Goal: Use online tool/utility

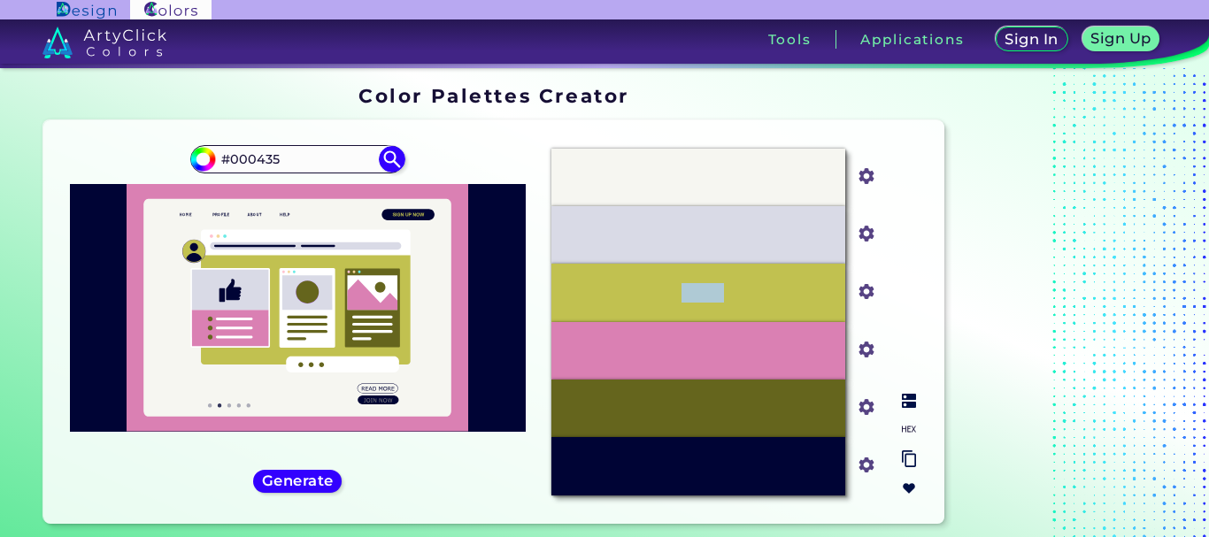
drag, startPoint x: 685, startPoint y: 290, endPoint x: 766, endPoint y: 290, distance: 81.4
click at [766, 290] on div "#C1C150" at bounding box center [698, 293] width 294 height 58
drag, startPoint x: 766, startPoint y: 290, endPoint x: 663, endPoint y: 289, distance: 103.5
click at [663, 289] on div "#C1C150" at bounding box center [698, 293] width 294 height 58
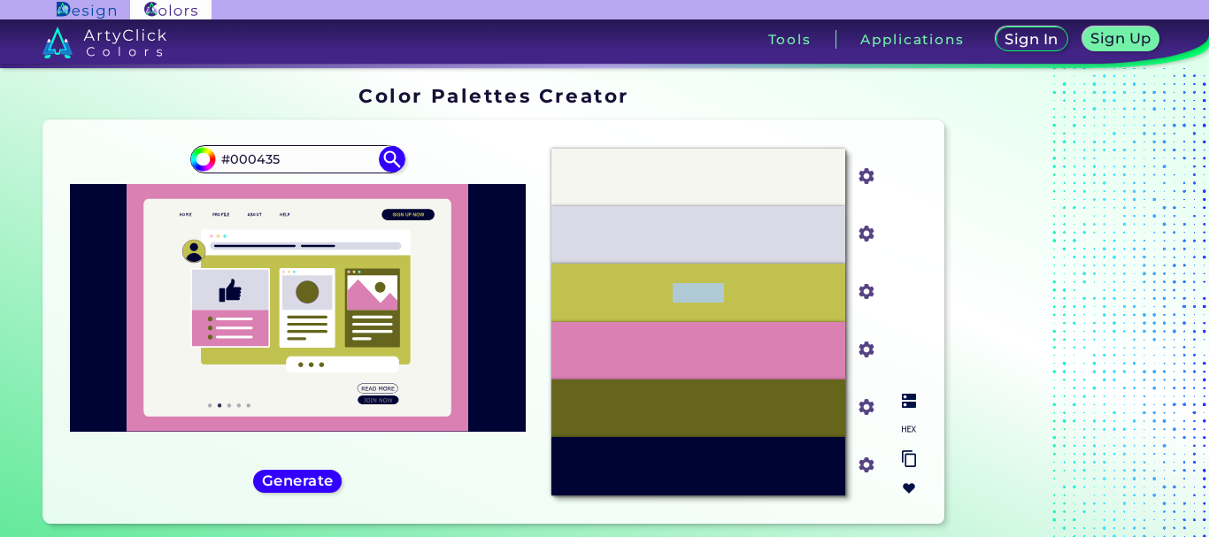
click at [653, 298] on div "#C1C150" at bounding box center [698, 293] width 294 height 58
click at [855, 184] on div "#f6f6f1" at bounding box center [867, 178] width 26 height 28
click at [312, 485] on h5 "Generate" at bounding box center [297, 480] width 65 height 13
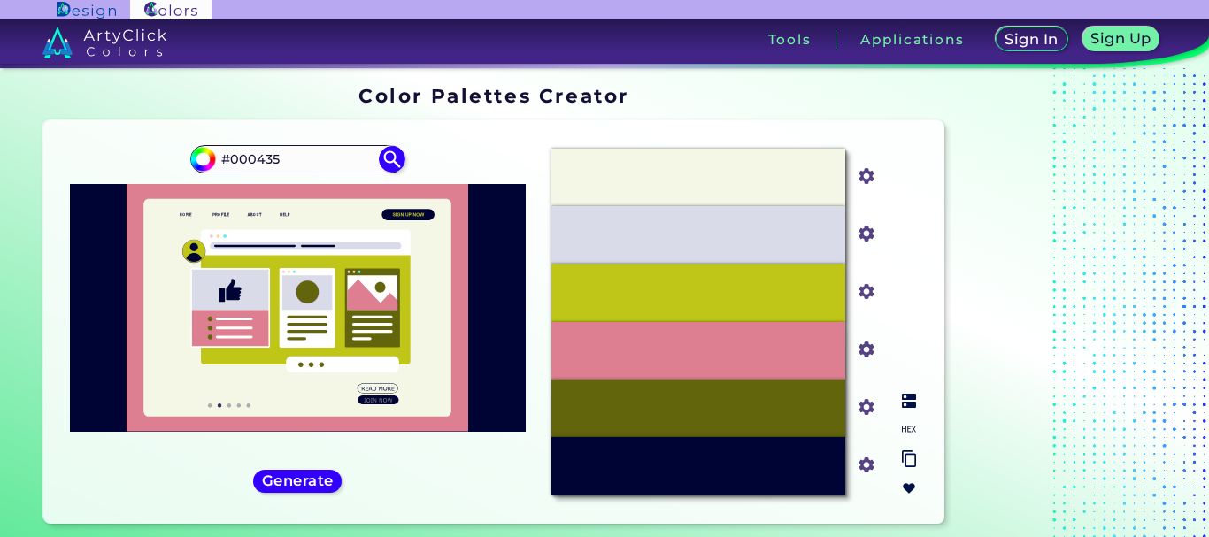
click at [872, 179] on input "#f4f6e6" at bounding box center [863, 175] width 22 height 22
type input "#cfdb76"
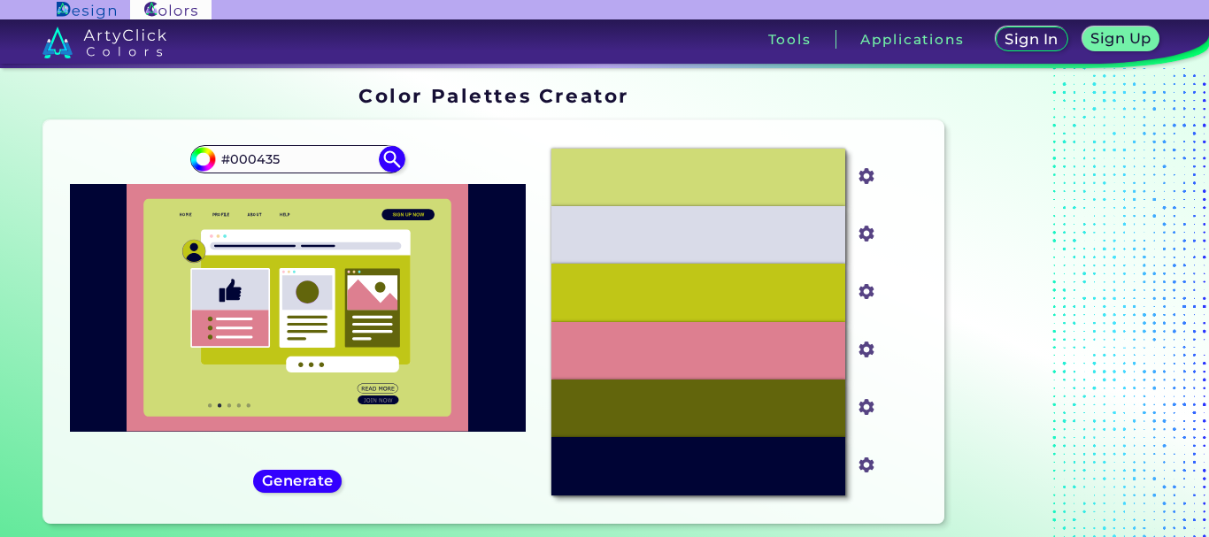
click at [174, 17] on img at bounding box center [170, 9] width 81 height 19
click at [113, 10] on img at bounding box center [86, 10] width 59 height 17
